Goal: Task Accomplishment & Management: Manage account settings

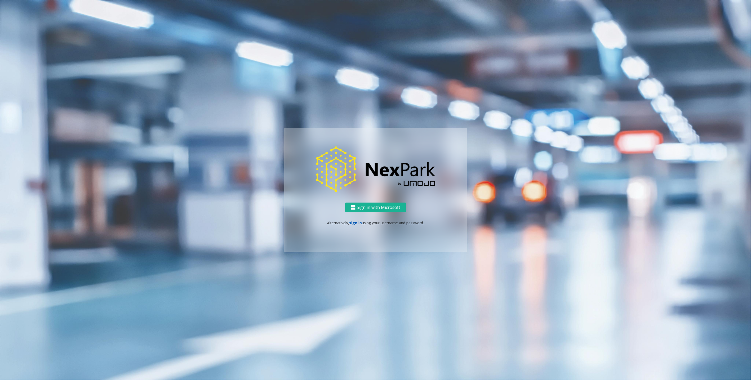
click at [354, 223] on link "sign in" at bounding box center [355, 222] width 13 height 5
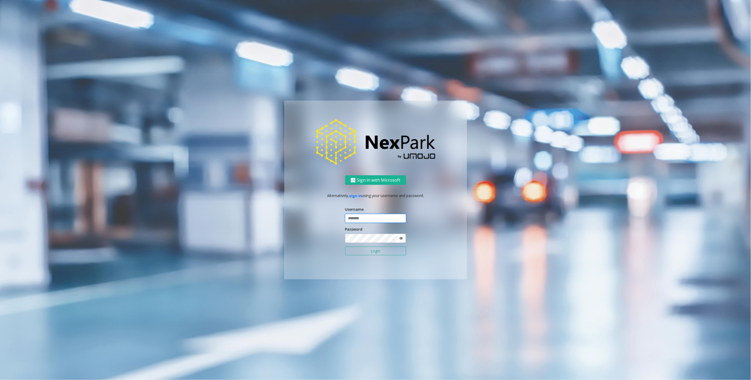
click at [365, 219] on input "text" at bounding box center [375, 218] width 61 height 9
type input "********"
drag, startPoint x: 647, startPoint y: 129, endPoint x: 473, endPoint y: 155, distance: 176.5
click at [646, 128] on ng-component "Sign in with Microsoft Alternatively, sign in using your username and password.…" at bounding box center [375, 190] width 751 height 380
click at [369, 250] on button "Login" at bounding box center [375, 250] width 61 height 9
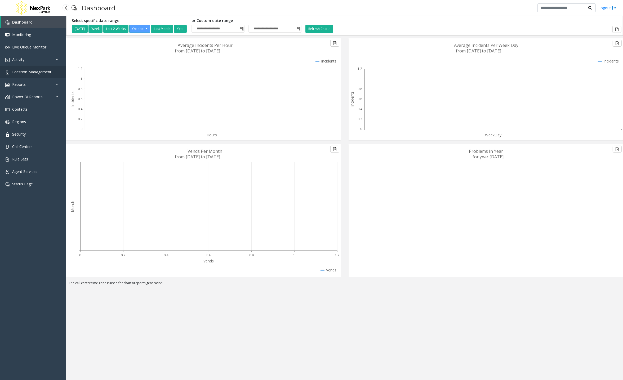
click at [46, 69] on span "Location Management" at bounding box center [31, 71] width 39 height 5
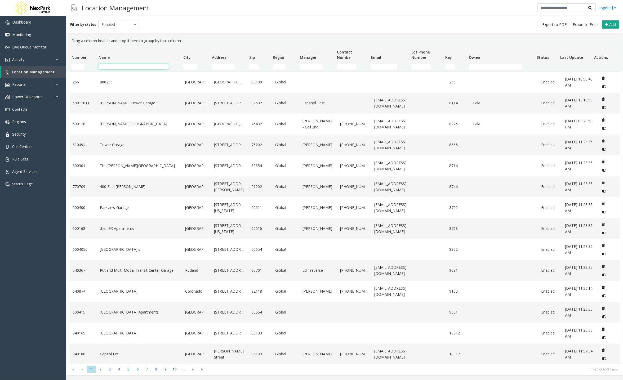
click at [138, 65] on input "Name Filter" at bounding box center [133, 66] width 70 height 5
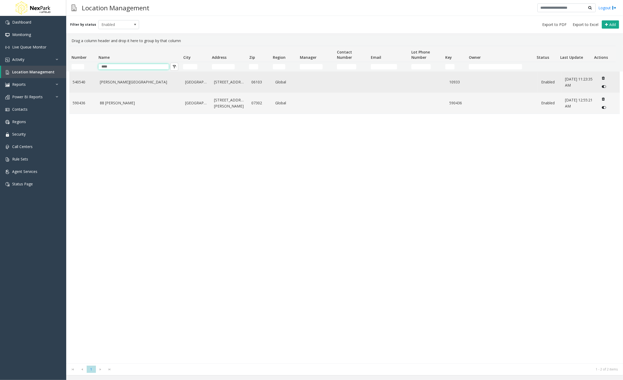
type input "****"
click at [132, 87] on td "[PERSON_NAME][GEOGRAPHIC_DATA]" at bounding box center [139, 82] width 85 height 21
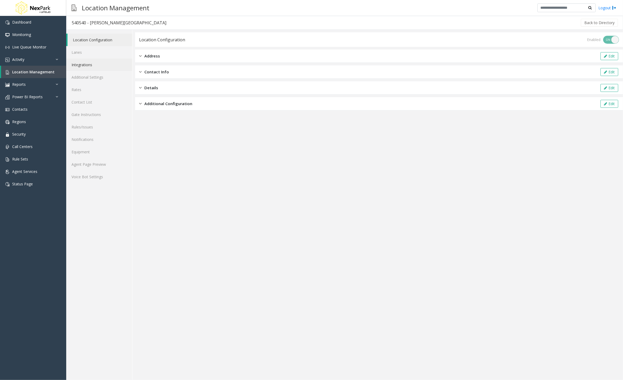
click at [94, 64] on link "Integrations" at bounding box center [99, 65] width 66 height 12
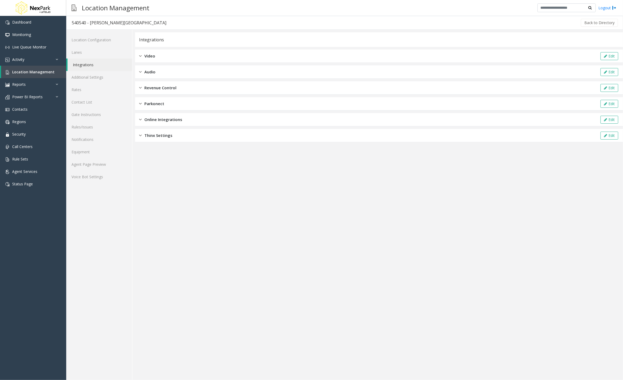
click at [181, 88] on div "Revenue Control Edit" at bounding box center [379, 87] width 488 height 13
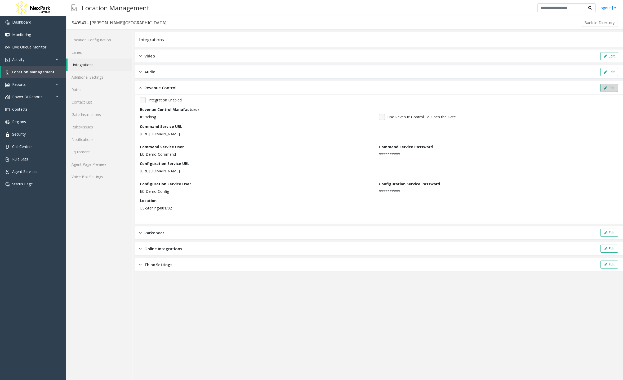
click at [608, 86] on button "Edit" at bounding box center [609, 88] width 18 height 8
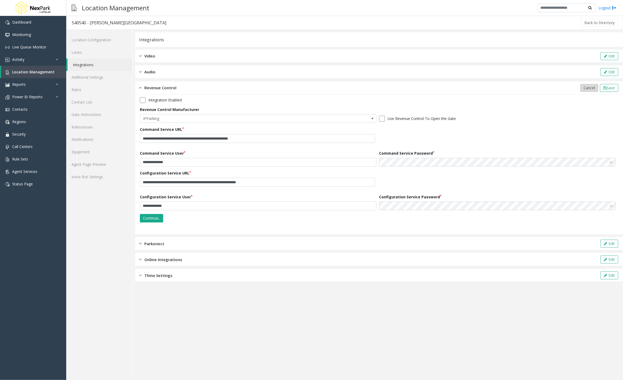
click at [582, 90] on button "Cancel" at bounding box center [589, 88] width 18 height 8
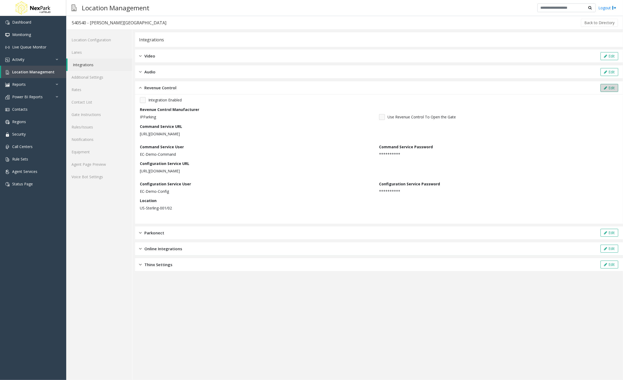
click at [605, 88] on icon at bounding box center [605, 88] width 3 height 4
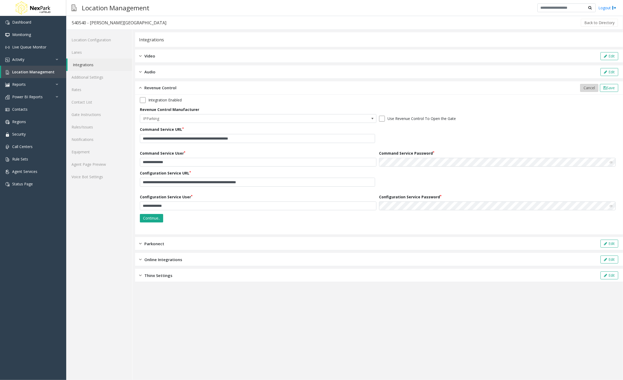
click at [589, 90] on button "Cancel" at bounding box center [589, 88] width 18 height 8
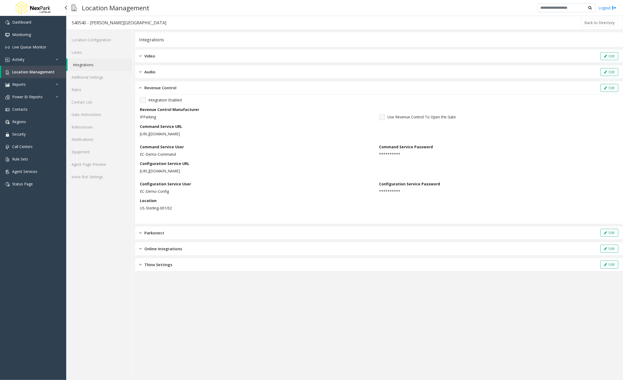
click at [51, 72] on span "Location Management" at bounding box center [33, 71] width 42 height 5
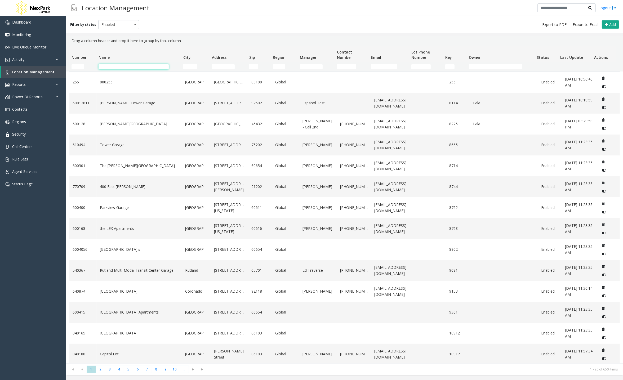
click at [126, 66] on input "Name Filter" at bounding box center [133, 66] width 70 height 5
click at [133, 103] on link "[PERSON_NAME] Tower Garage" at bounding box center [139, 103] width 79 height 6
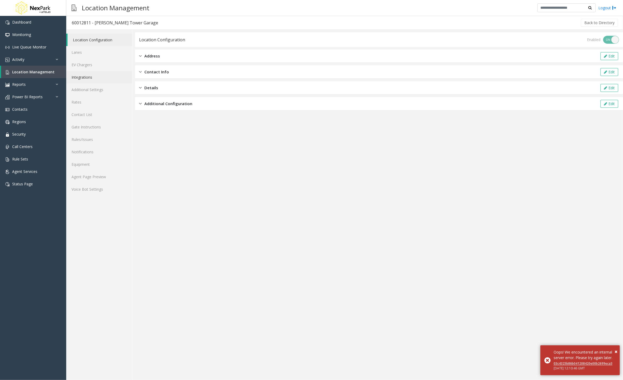
click at [90, 73] on link "Integrations" at bounding box center [99, 77] width 66 height 12
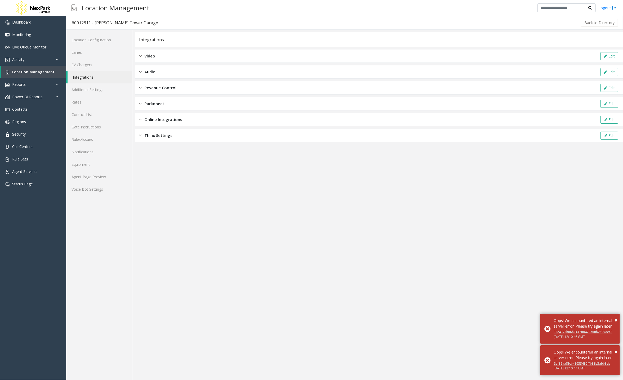
click at [185, 92] on div "Revenue Control Edit" at bounding box center [379, 87] width 488 height 13
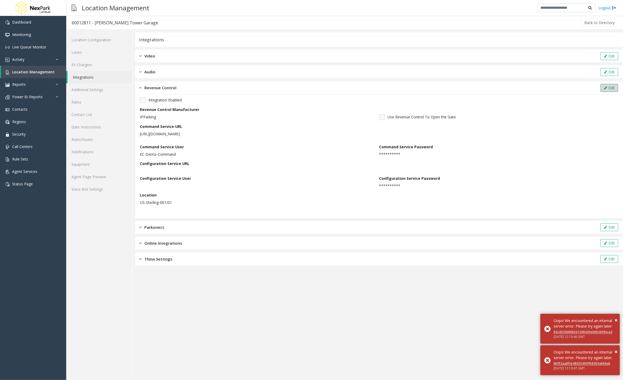
click at [611, 88] on button "Edit" at bounding box center [609, 88] width 18 height 8
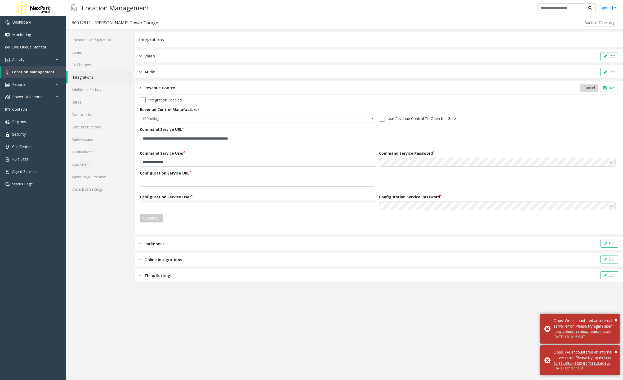
click at [585, 90] on button "Cancel" at bounding box center [589, 88] width 18 height 8
